Goal: Task Accomplishment & Management: Use online tool/utility

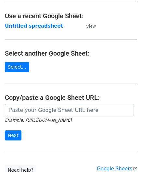
scroll to position [33, 0]
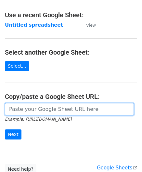
click at [28, 107] on input "url" at bounding box center [69, 109] width 129 height 12
paste input "[URL][DOMAIN_NAME]"
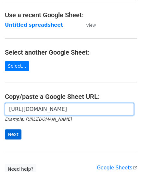
type input "[URL][DOMAIN_NAME]"
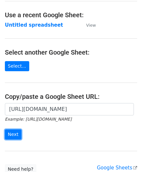
drag, startPoint x: 14, startPoint y: 133, endPoint x: 2, endPoint y: 140, distance: 13.7
click at [14, 133] on input "Next" at bounding box center [13, 135] width 17 height 10
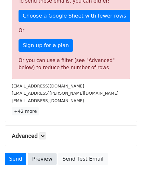
scroll to position [220, 0]
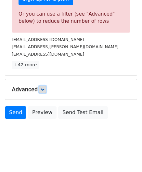
click at [45, 88] on icon at bounding box center [43, 90] width 4 height 4
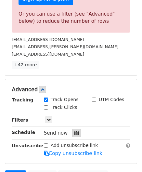
click at [75, 133] on icon at bounding box center [77, 133] width 4 height 5
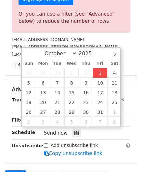
type input "2025-10-03 12:00"
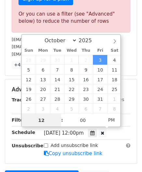
paste input "0"
type input "10"
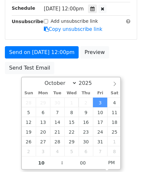
type input "2025-10-03 22:00"
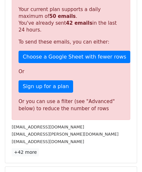
scroll to position [299, 0]
